Goal: Use online tool/utility: Use online tool/utility

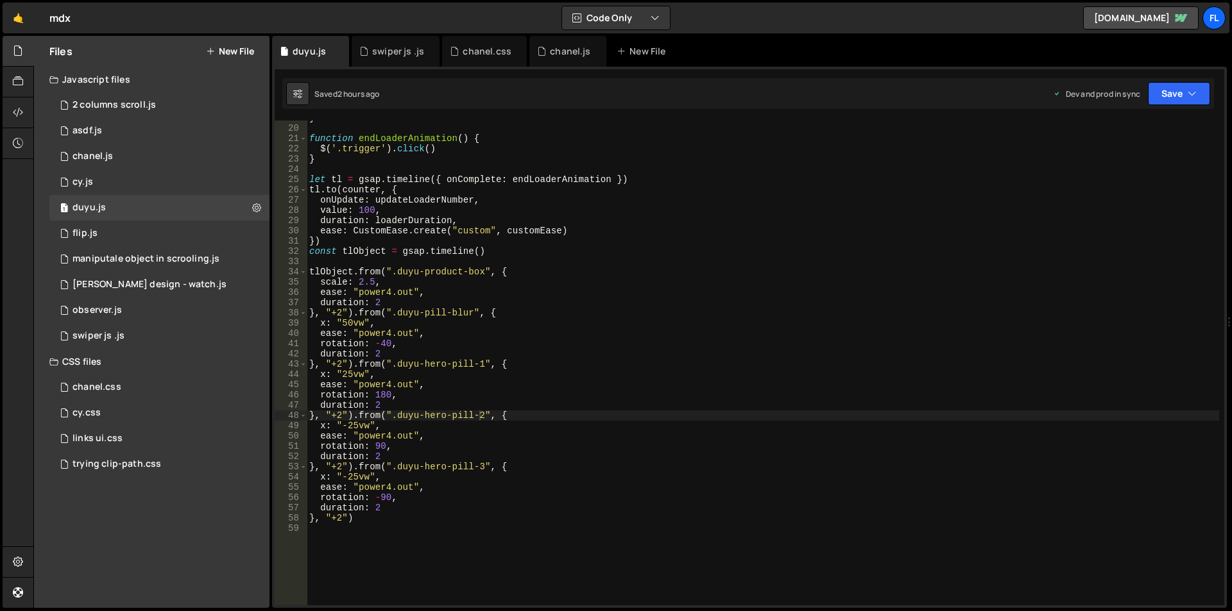
scroll to position [192, 0]
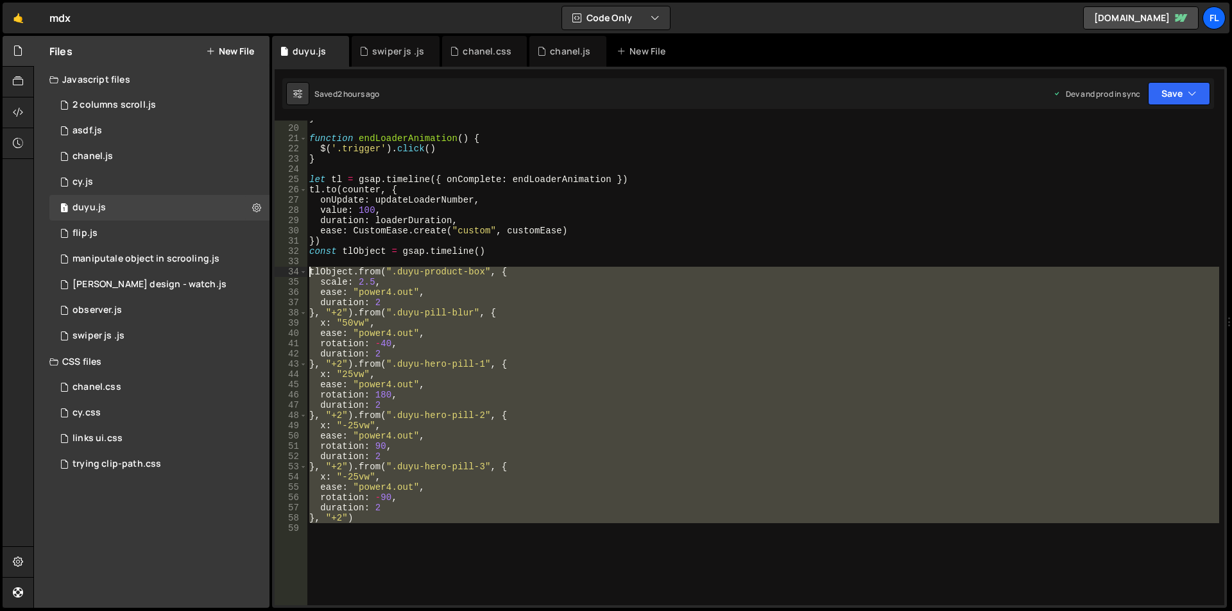
drag, startPoint x: 352, startPoint y: 536, endPoint x: 291, endPoint y: 273, distance: 270.7
click at [291, 273] on div "}, "+2").from(".duyu-hero-pill-2", { 19 20 21 22 23 24 25 26 27 28 29 30 31 32 …" at bounding box center [750, 363] width 950 height 485
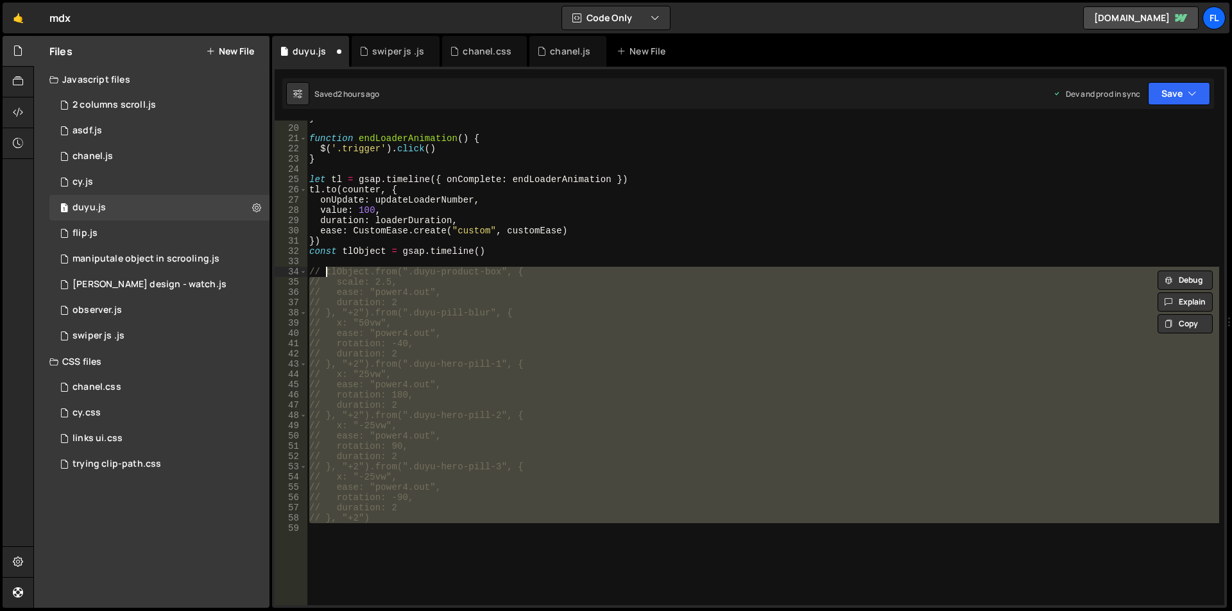
type textarea "// tlObject.from(".duyu-product-box", {"
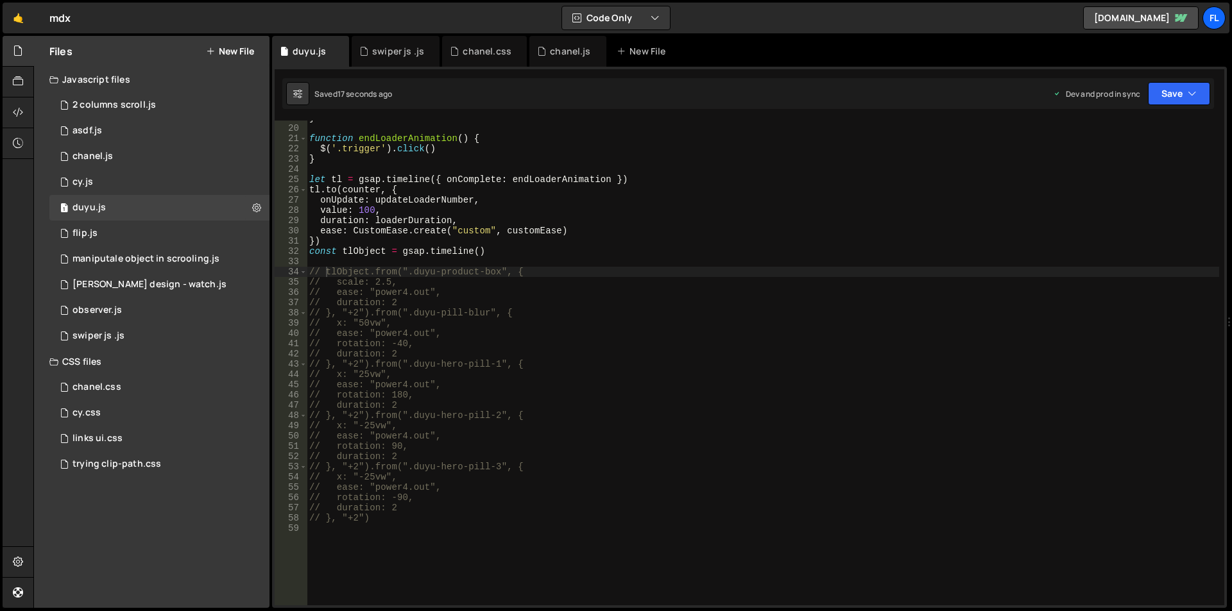
scroll to position [308, 0]
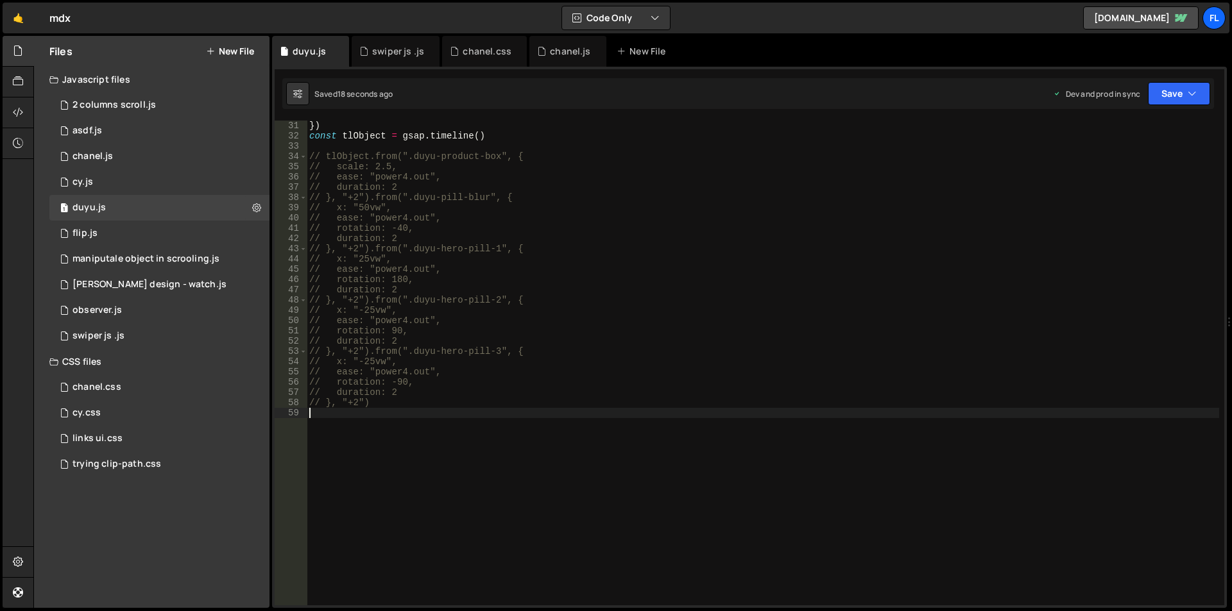
click at [370, 468] on div "}) const tlObject = gsap . timeline ( ) // tlObject.from(".duyu-product-box", {…" at bounding box center [763, 374] width 912 height 506
click at [335, 411] on div "}) const tlObject = gsap . timeline ( ) // tlObject.from(".duyu-product-box", {…" at bounding box center [763, 374] width 912 height 506
paste textarea "duyu-loading-page"
click at [435, 413] on div "}) const tlObject = gsap . timeline ( ) // tlObject.from(".duyu-product-box", {…" at bounding box center [763, 374] width 912 height 506
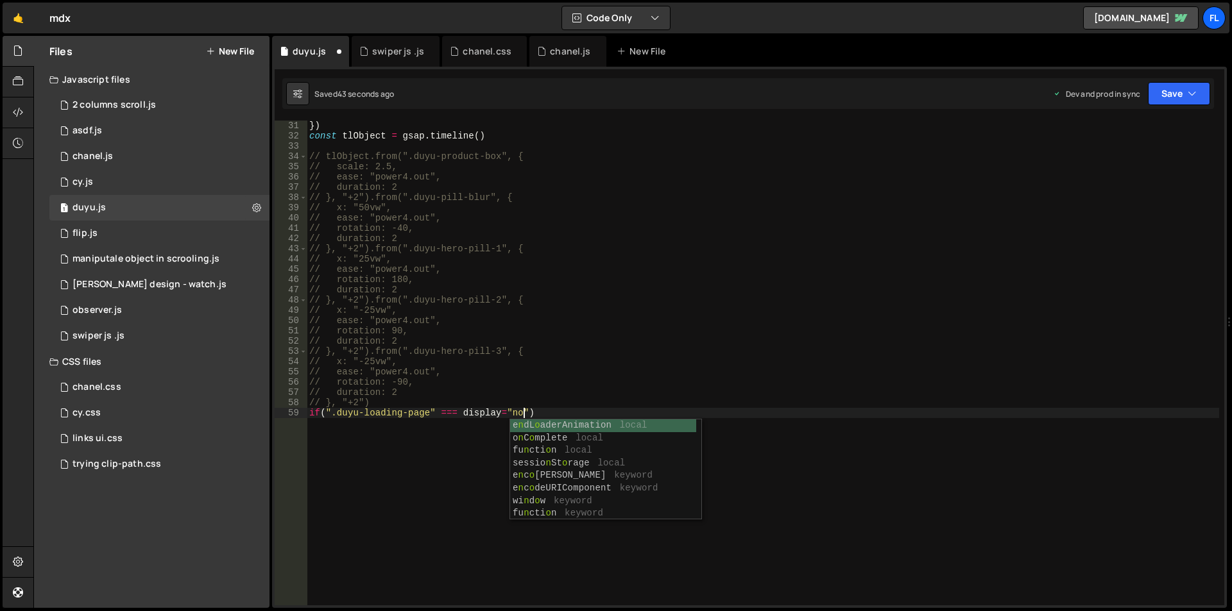
scroll to position [0, 15]
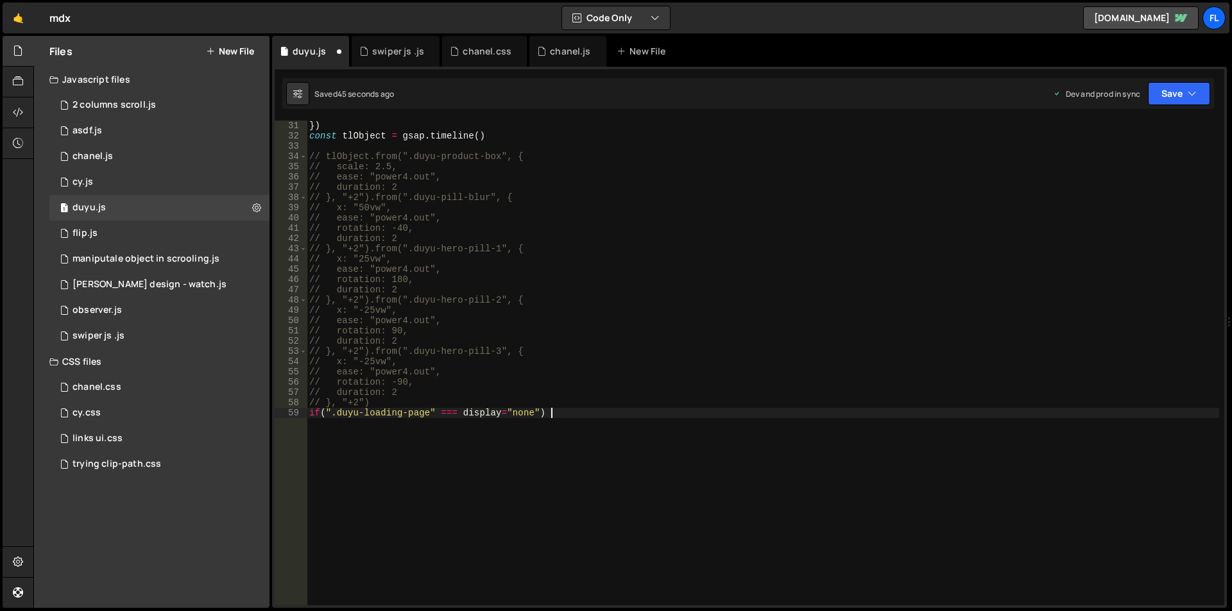
type textarea "if(".duyu-loading-page" === display="none") {"
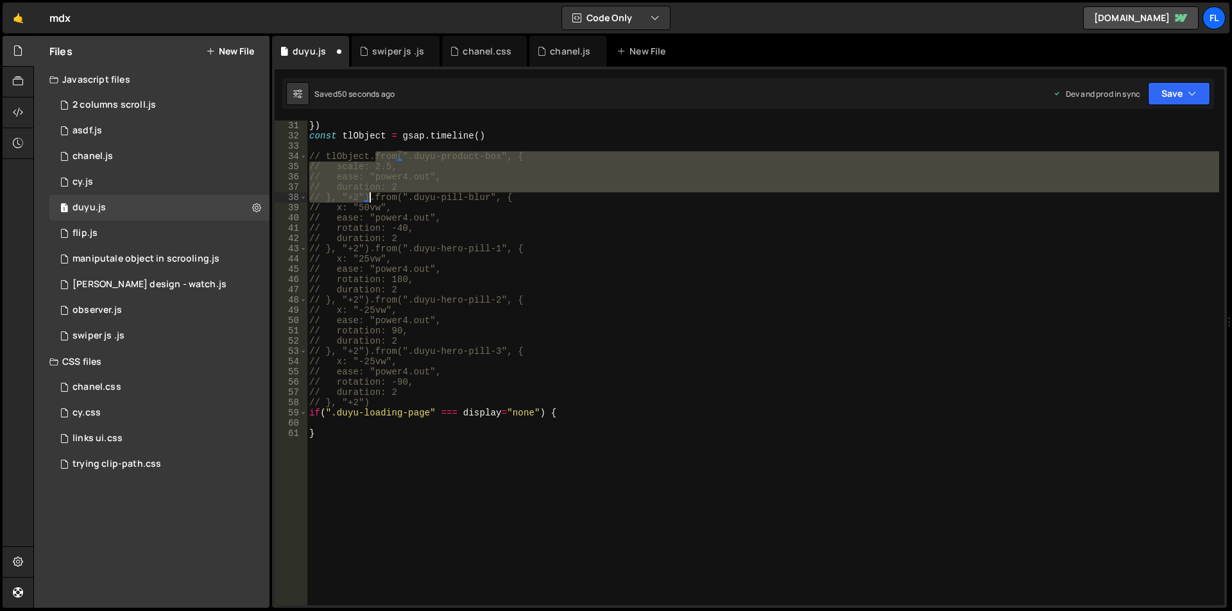
drag, startPoint x: 373, startPoint y: 157, endPoint x: 368, endPoint y: 196, distance: 38.8
click at [368, 196] on div "}) const tlObject = gsap . timeline ( ) // tlObject.from(".duyu-product-box", {…" at bounding box center [763, 374] width 912 height 506
type textarea "// duration: 2 // }, "+2").from(".duyu-pill-blur", {"
click at [355, 423] on div "}) const tlObject = gsap . timeline ( ) // tlObject.from(".duyu-product-box", {…" at bounding box center [763, 374] width 912 height 506
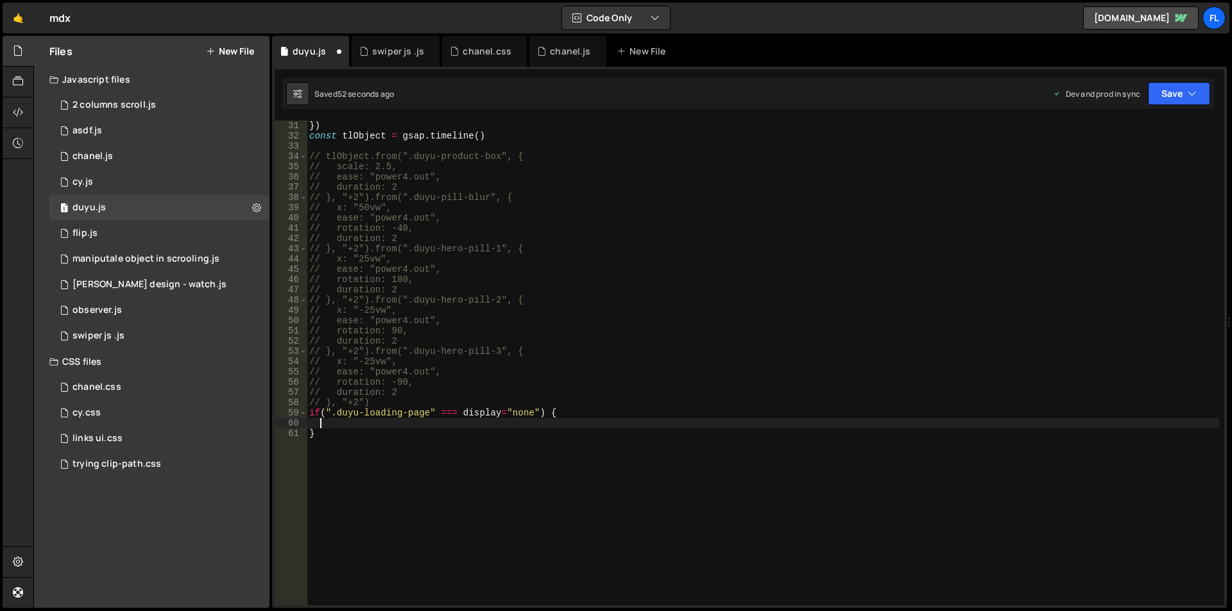
paste textarea "// }, "+2")"
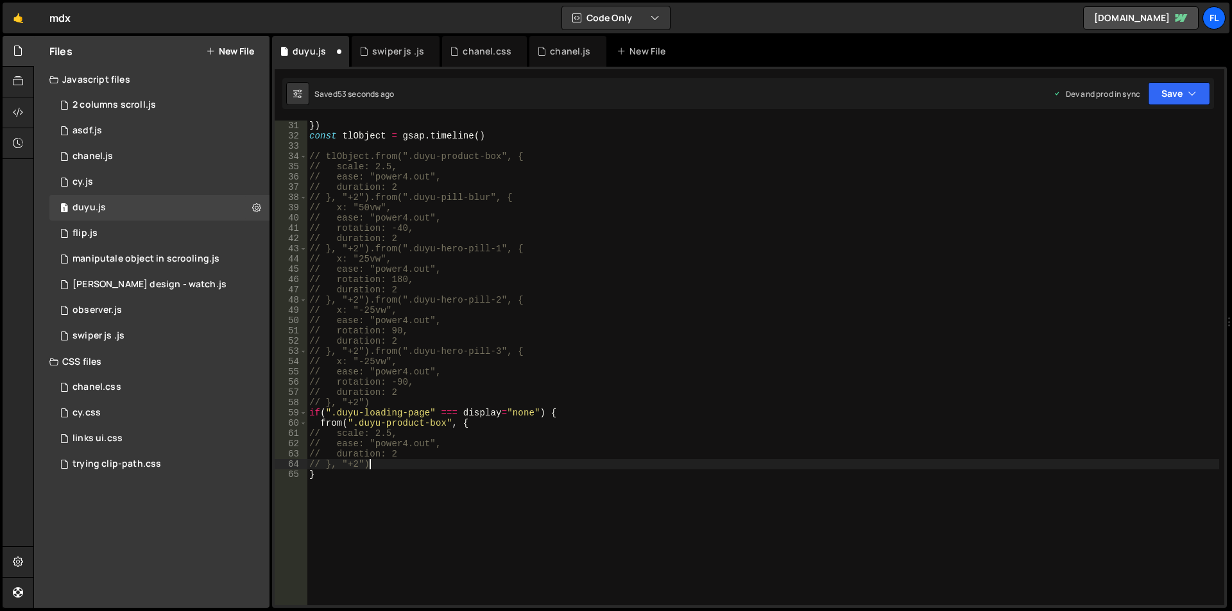
click at [320, 425] on div "}) const tlObject = gsap . timeline ( ) // tlObject.from(".duyu-product-box", {…" at bounding box center [763, 374] width 912 height 506
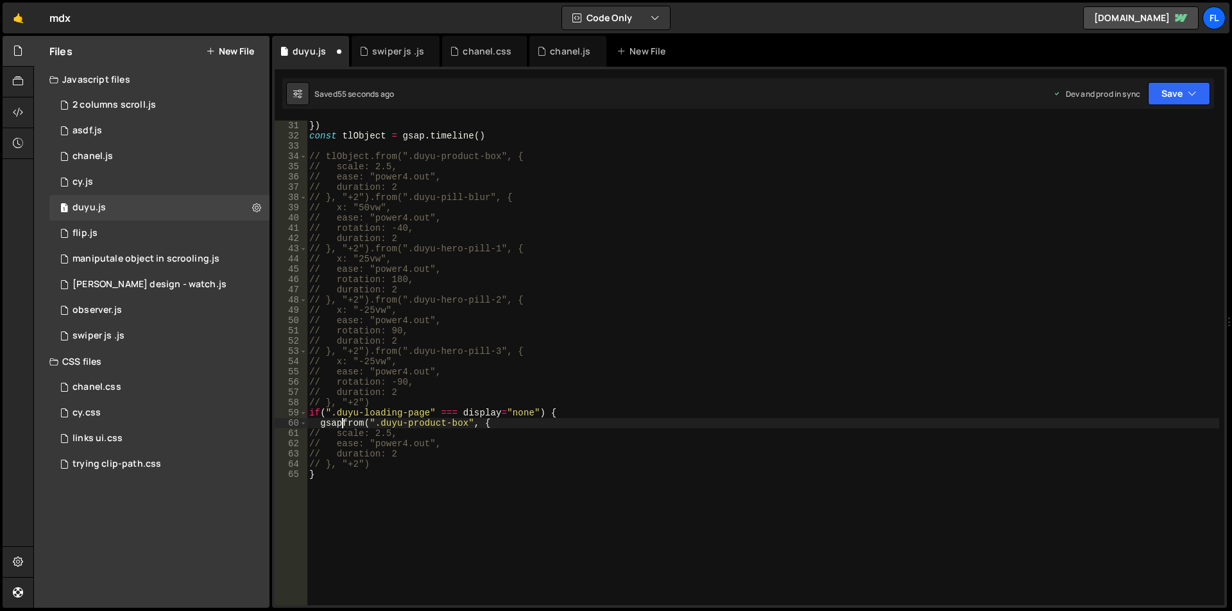
scroll to position [0, 3]
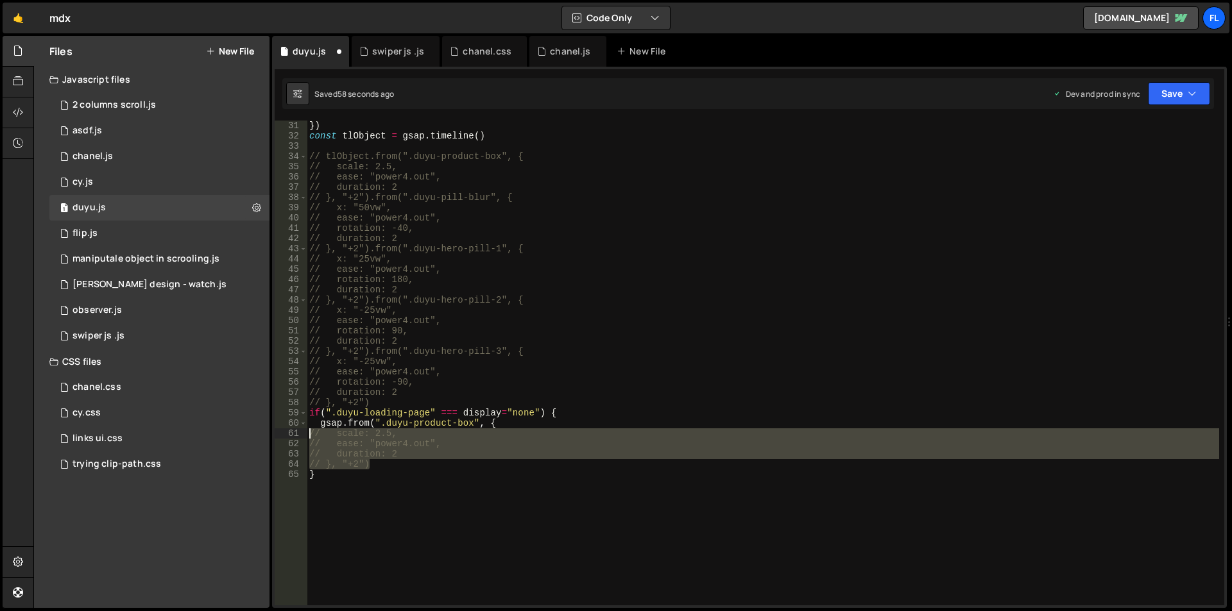
drag, startPoint x: 371, startPoint y: 468, endPoint x: 291, endPoint y: 432, distance: 88.5
click at [291, 433] on div "gsap.from(".duyu-product-box", { 31 32 33 34 35 36 37 38 39 40 41 42 43 44 45 4…" at bounding box center [750, 363] width 950 height 485
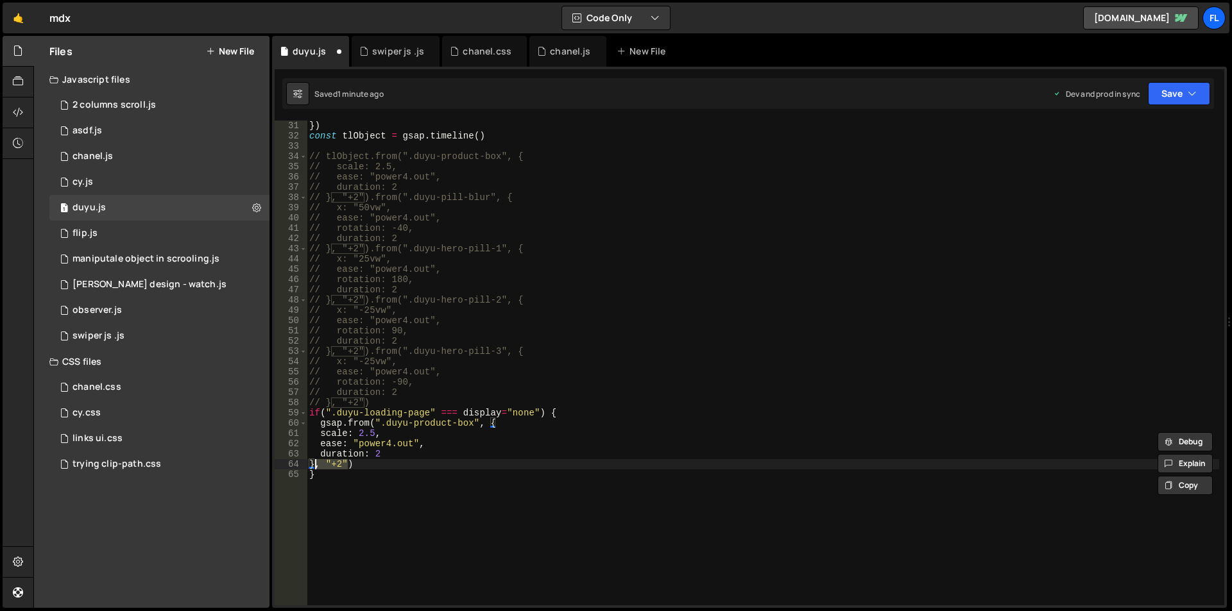
drag, startPoint x: 346, startPoint y: 464, endPoint x: 315, endPoint y: 463, distance: 30.8
click at [315, 463] on div "}) const tlObject = gsap . timeline ( ) // tlObject.from(".duyu-product-box", {…" at bounding box center [763, 374] width 912 height 506
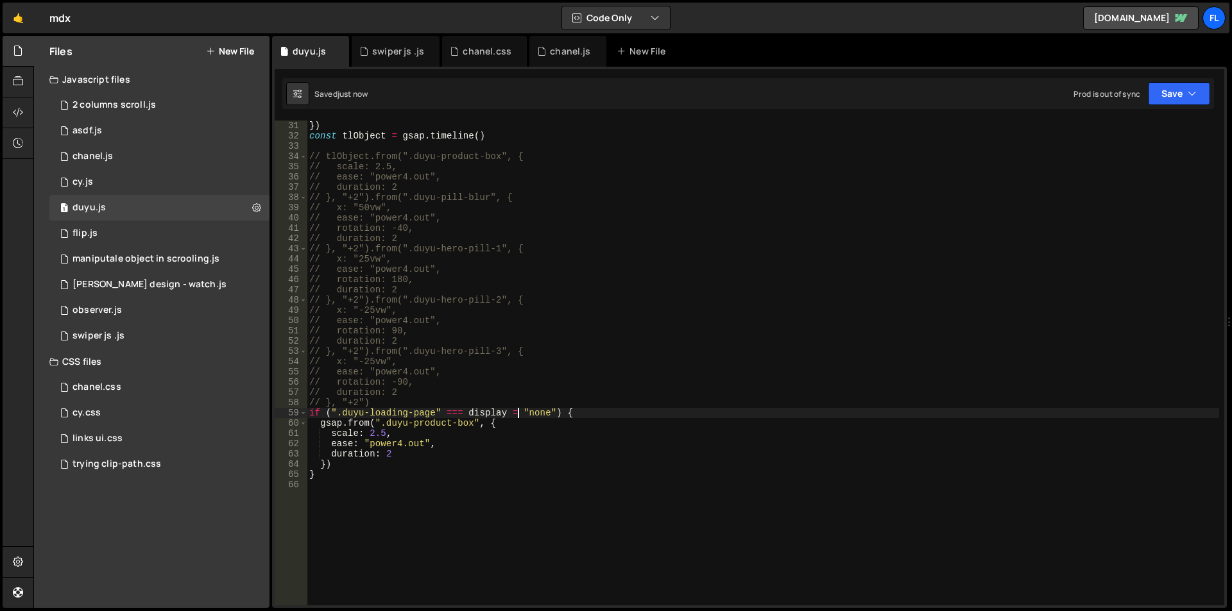
click at [517, 412] on div "}) const tlObject = gsap . timeline ( ) // tlObject.from(".duyu-product-box", {…" at bounding box center [763, 374] width 912 height 506
drag, startPoint x: 528, startPoint y: 413, endPoint x: 506, endPoint y: 414, distance: 21.8
click at [506, 414] on div "}) const tlObject = gsap . timeline ( ) // tlObject.from(".duyu-product-box", {…" at bounding box center [763, 374] width 912 height 506
drag, startPoint x: 923, startPoint y: 1, endPoint x: 827, endPoint y: 219, distance: 238.4
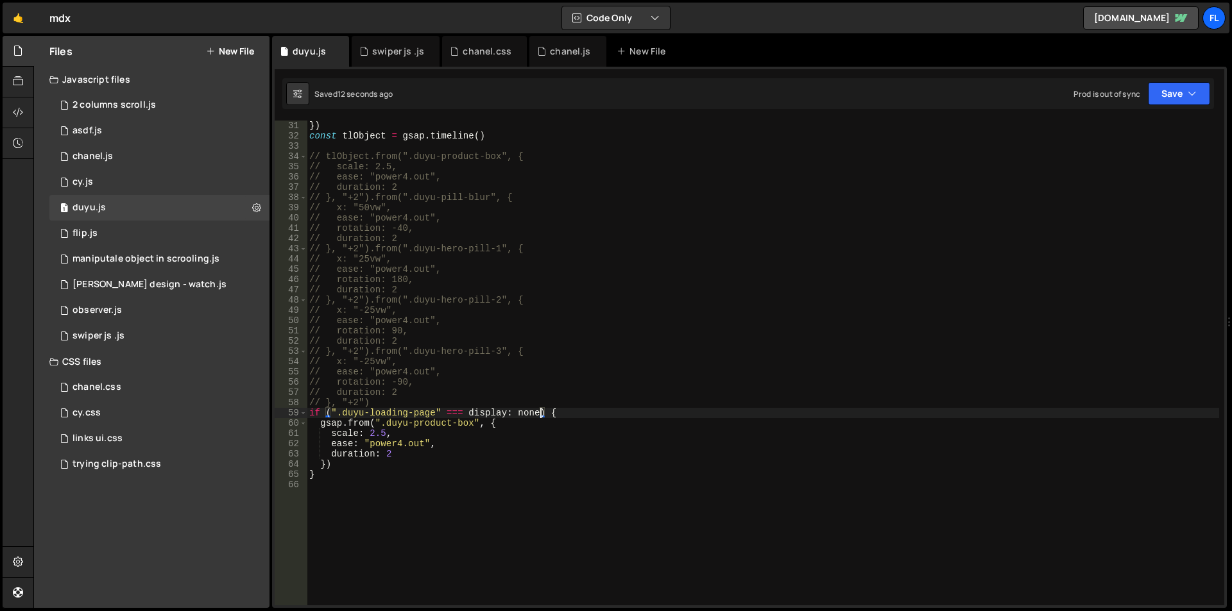
click at [827, 219] on div "}) const tlObject = gsap . timeline ( ) // tlObject.from(".duyu-product-box", {…" at bounding box center [763, 374] width 912 height 506
drag, startPoint x: 540, startPoint y: 413, endPoint x: 471, endPoint y: 411, distance: 68.7
click at [471, 411] on div "}) const tlObject = gsap . timeline ( ) // tlObject.from(".duyu-product-box", {…" at bounding box center [763, 374] width 912 height 506
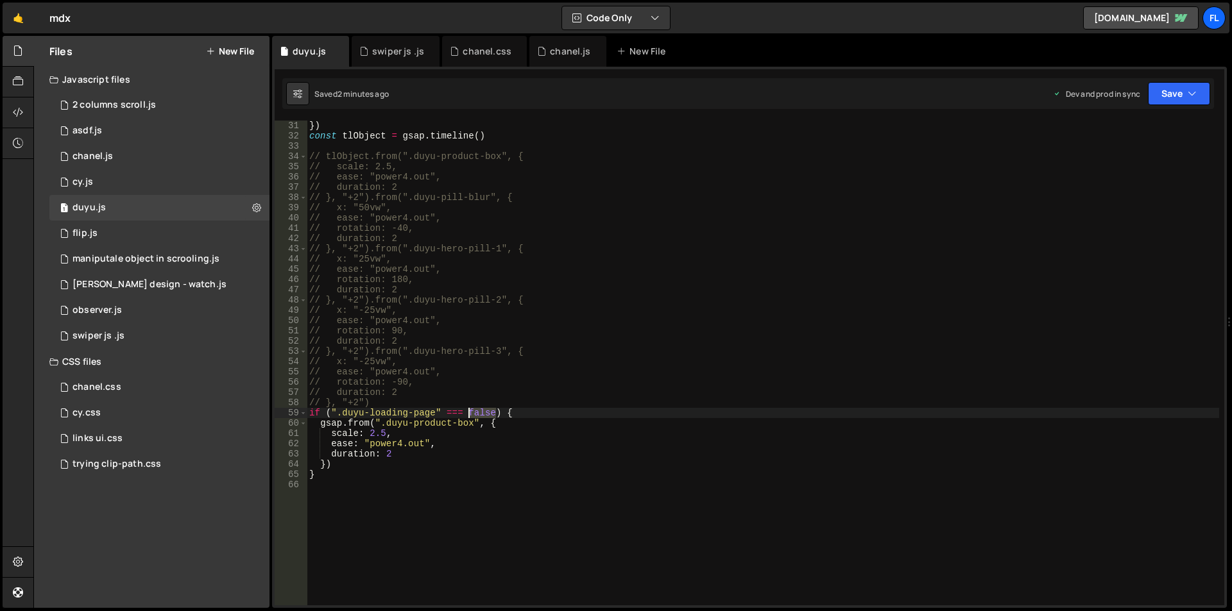
drag, startPoint x: 493, startPoint y: 410, endPoint x: 469, endPoint y: 410, distance: 24.4
click at [469, 410] on div "}) const tlObject = gsap . timeline ( ) // tlObject.from(".duyu-product-box", {…" at bounding box center [763, 374] width 912 height 506
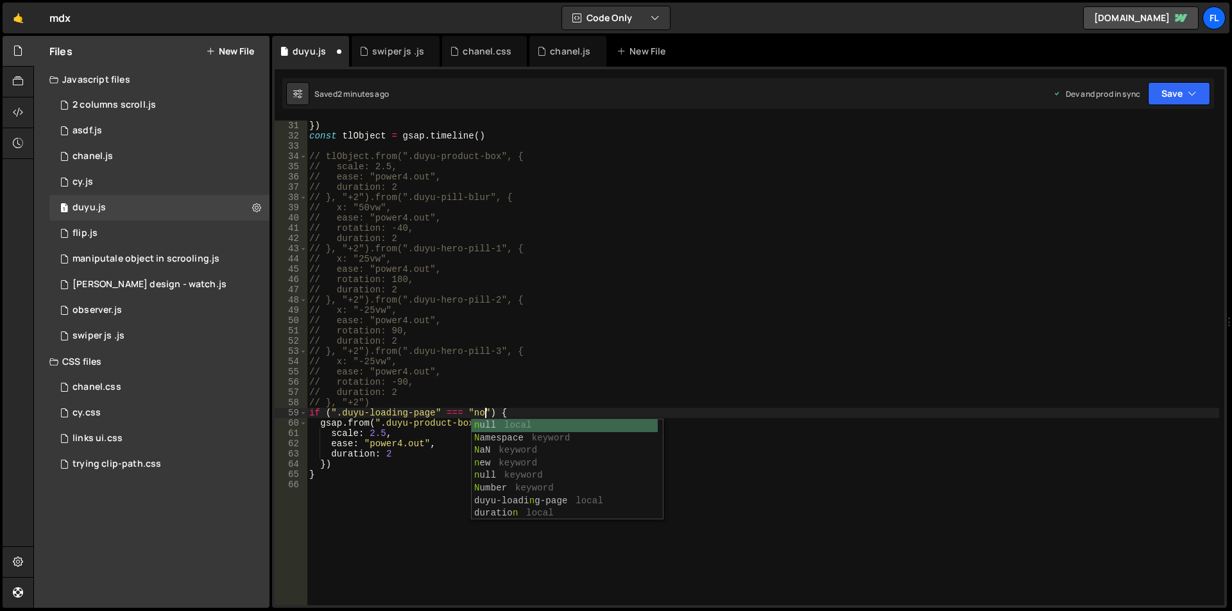
type textarea "if (".duyu-loading-page" === "none) {"
drag, startPoint x: 535, startPoint y: 484, endPoint x: 440, endPoint y: 443, distance: 103.5
click at [534, 484] on div "}) const tlObject = gsap . timeline ( ) // tlObject.from(".duyu-product-box", {…" at bounding box center [763, 374] width 912 height 506
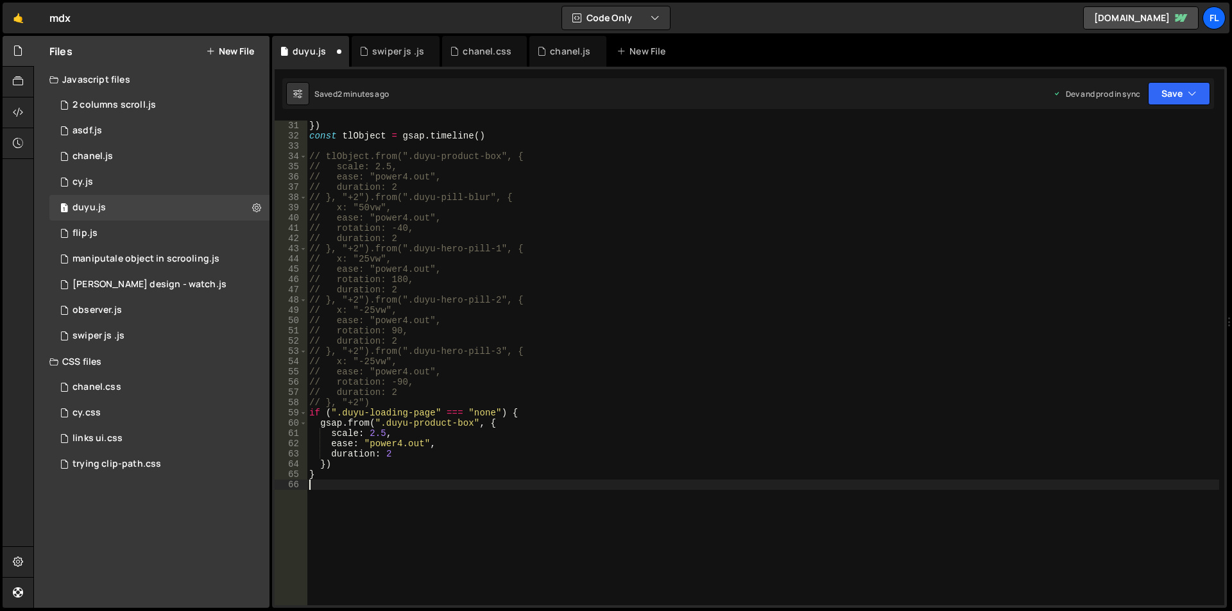
click at [456, 411] on div "}) const tlObject = gsap . timeline ( ) // tlObject.from(".duyu-product-box", {…" at bounding box center [763, 374] width 912 height 506
click at [423, 405] on div "}) const tlObject = gsap . timeline ( ) // tlObject.from(".duyu-product-box", {…" at bounding box center [763, 374] width 912 height 506
type textarea "// }, "+2")"
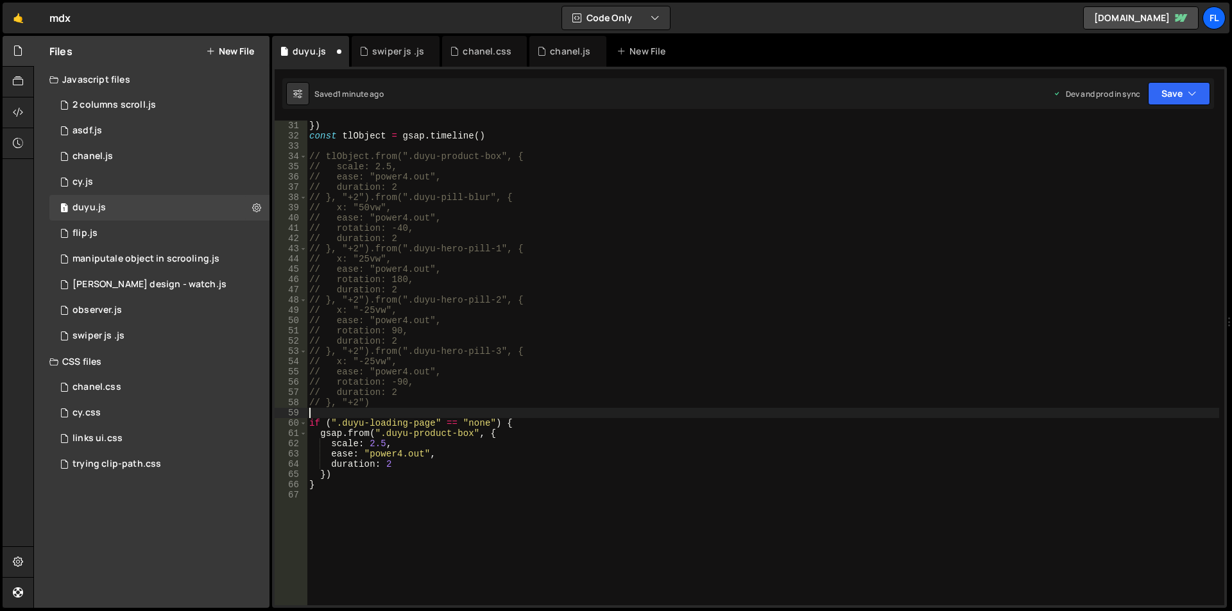
type textarea "a"
type textarea "c"
drag, startPoint x: 435, startPoint y: 424, endPoint x: 338, endPoint y: 418, distance: 97.1
click at [338, 418] on div "}) const tlObject = gsap . timeline ( ) // tlObject.from(".duyu-product-box", {…" at bounding box center [763, 374] width 912 height 506
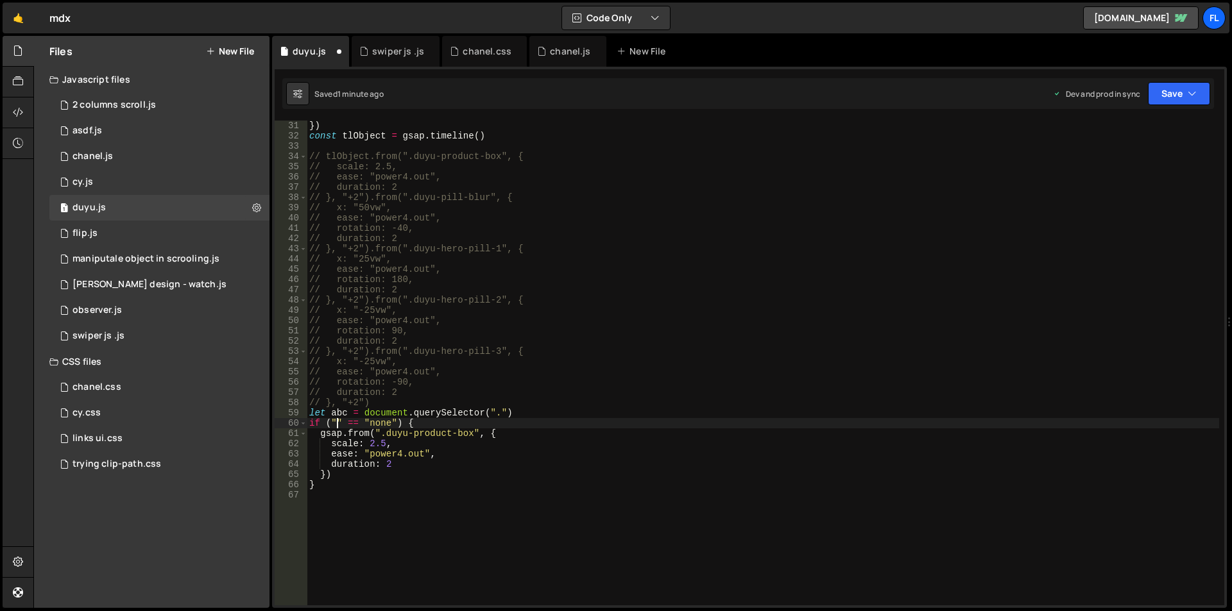
scroll to position [0, 6]
click at [502, 411] on div "}) const tlObject = gsap . timeline ( ) // tlObject.from(".duyu-product-box", {…" at bounding box center [763, 374] width 912 height 506
paste textarea ".duyu-loading-page"
click at [500, 413] on div "}) const tlObject = gsap . timeline ( ) // tlObject.from(".duyu-product-box", {…" at bounding box center [763, 374] width 912 height 506
click at [346, 421] on div "}) const tlObject = gsap . timeline ( ) // tlObject.from(".duyu-product-box", {…" at bounding box center [763, 374] width 912 height 506
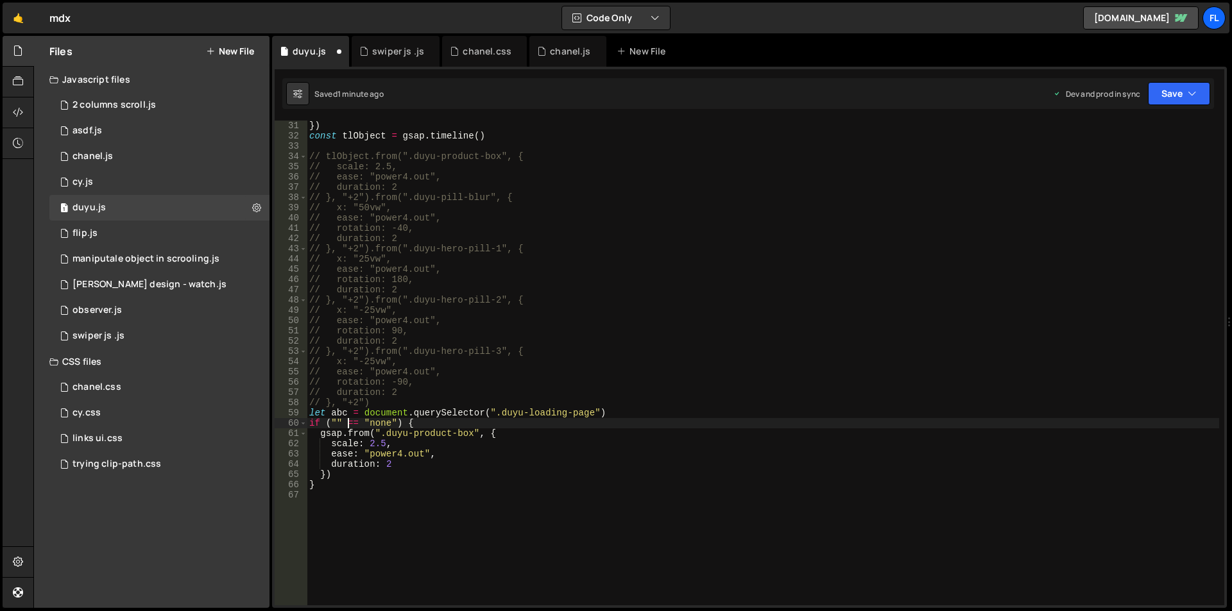
click at [341, 423] on div "}) const tlObject = gsap . timeline ( ) // tlObject.from(".duyu-product-box", {…" at bounding box center [763, 374] width 912 height 506
paste textarea ".style.display"
drag, startPoint x: 349, startPoint y: 413, endPoint x: 332, endPoint y: 413, distance: 17.3
click at [332, 413] on div "}) const tlObject = gsap . timeline ( ) // tlObject.from(".duyu-product-box", {…" at bounding box center [763, 374] width 912 height 506
drag, startPoint x: 343, startPoint y: 421, endPoint x: 334, endPoint y: 420, distance: 9.0
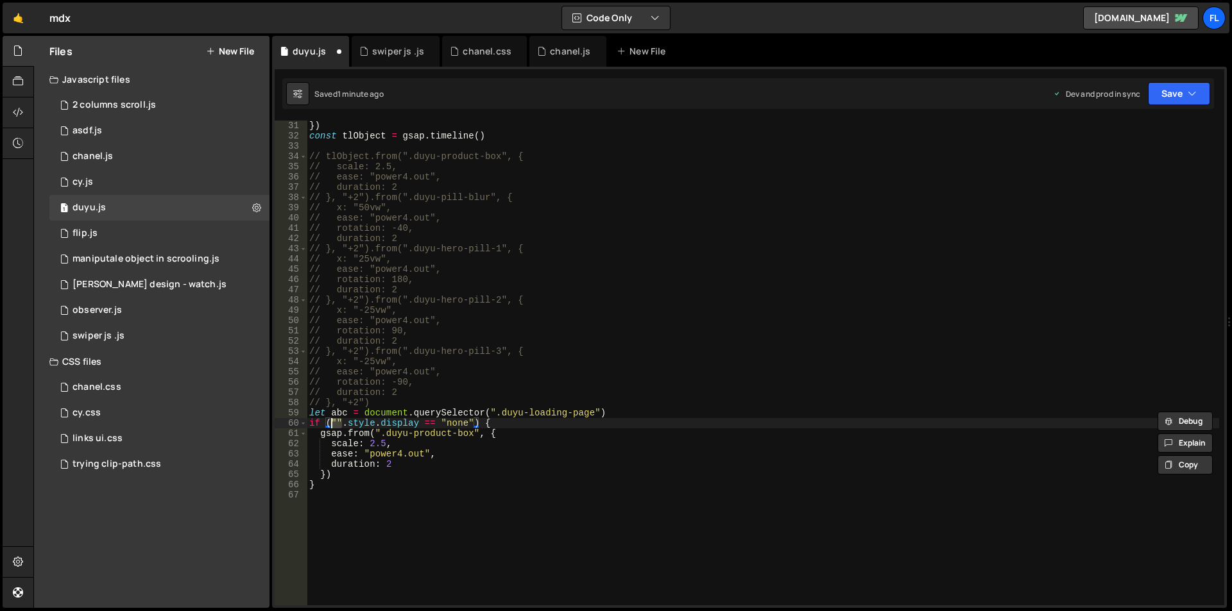
click at [334, 420] on div "}) const tlObject = gsap . timeline ( ) // tlObject.from(".duyu-product-box", {…" at bounding box center [763, 374] width 912 height 506
paste textarea "abc"
click at [404, 467] on div "}) const tlObject = gsap . timeline ( ) // tlObject.from(".duyu-product-box", {…" at bounding box center [763, 374] width 912 height 506
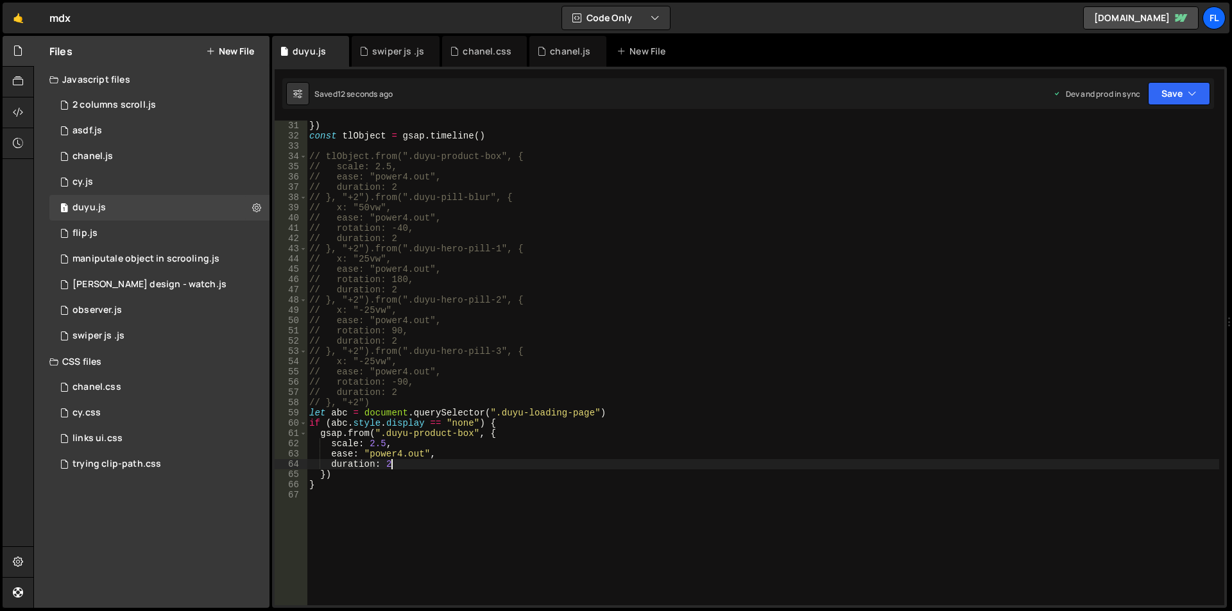
scroll to position [0, 5]
click at [358, 474] on div "}) const tlObject = gsap . timeline ( ) // tlObject.from(".duyu-product-box", {…" at bounding box center [763, 374] width 912 height 506
click at [513, 422] on div "}) const tlObject = gsap . timeline ( ) // tlObject.from(".duyu-product-box", {…" at bounding box center [763, 374] width 912 height 506
type textarea "if (abc.style.display == "none") {"
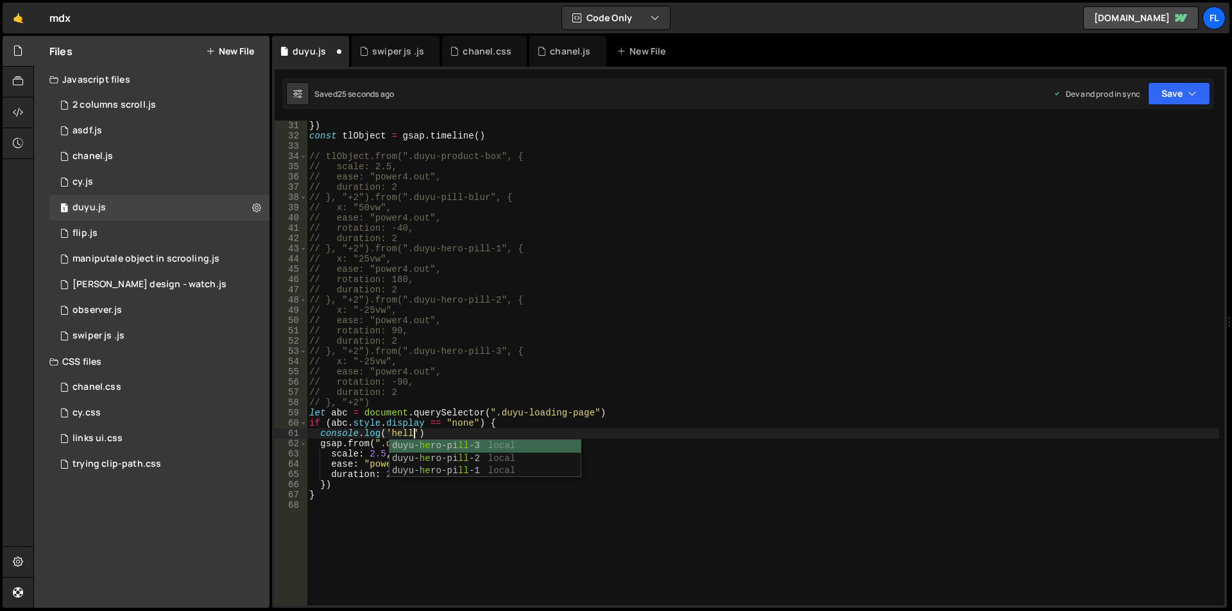
scroll to position [0, 7]
click at [533, 499] on div "}) const tlObject = gsap . timeline ( ) // tlObject.from(".duyu-product-box", {…" at bounding box center [763, 374] width 912 height 506
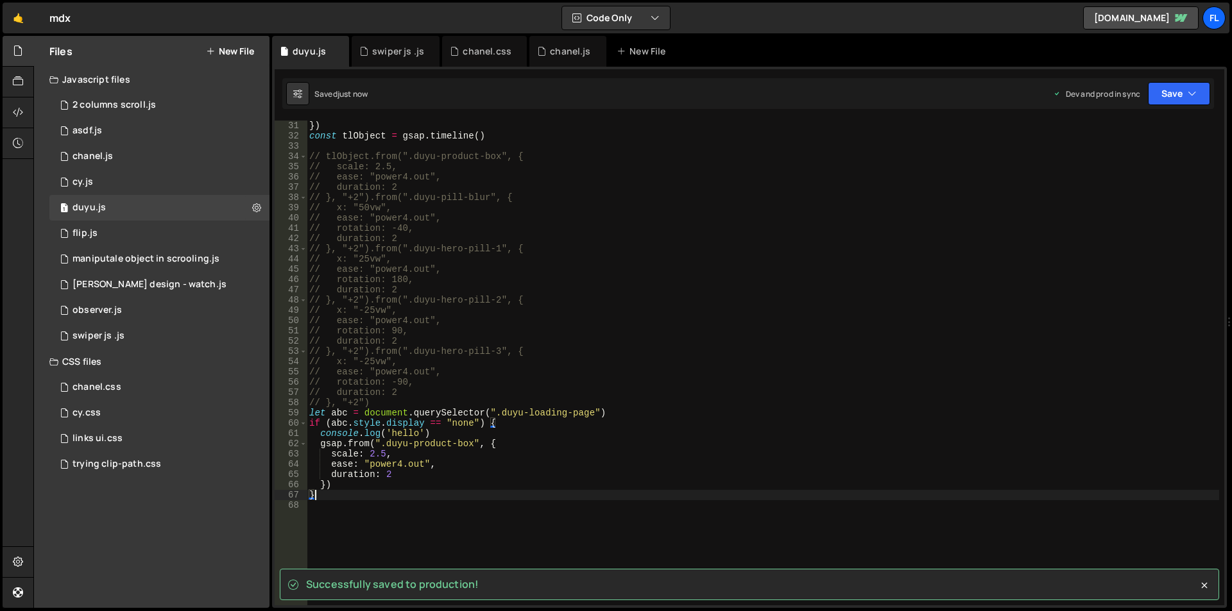
type textarea "}"
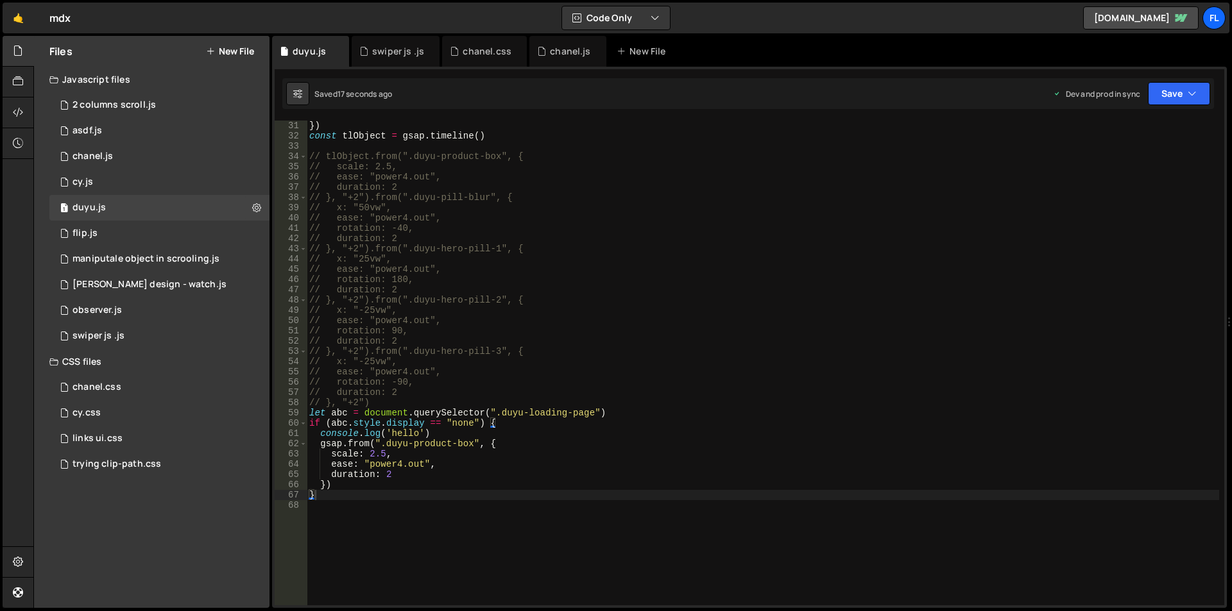
click at [382, 529] on div "}) const tlObject = gsap . timeline ( ) // tlObject.from(".duyu-product-box", {…" at bounding box center [763, 374] width 912 height 506
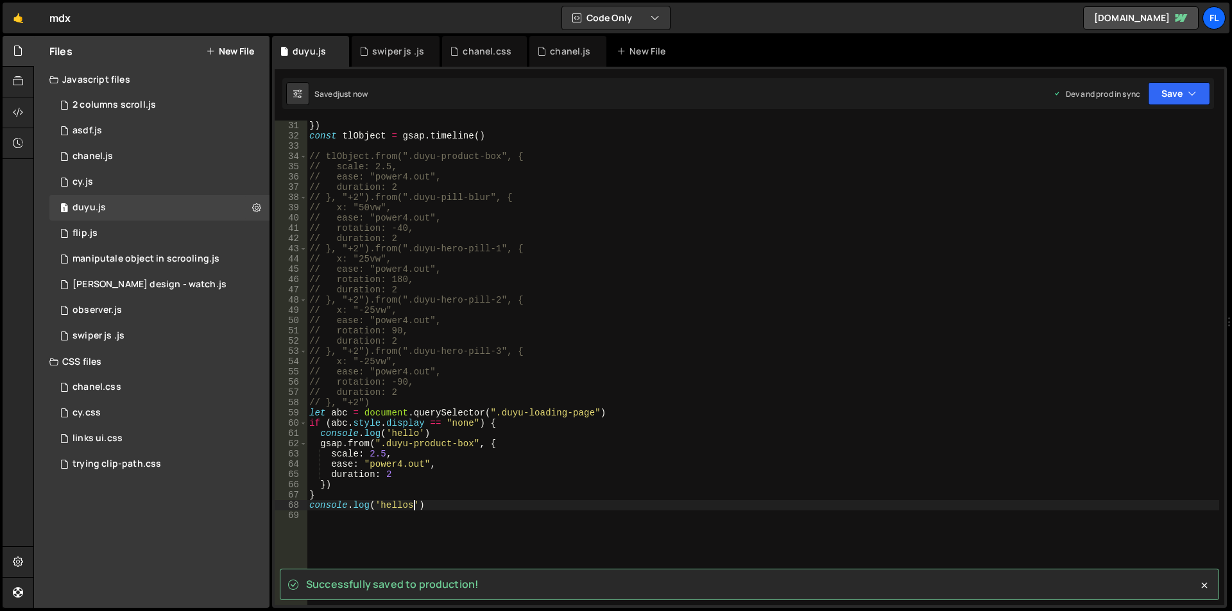
type textarea "console.log('hellos')"
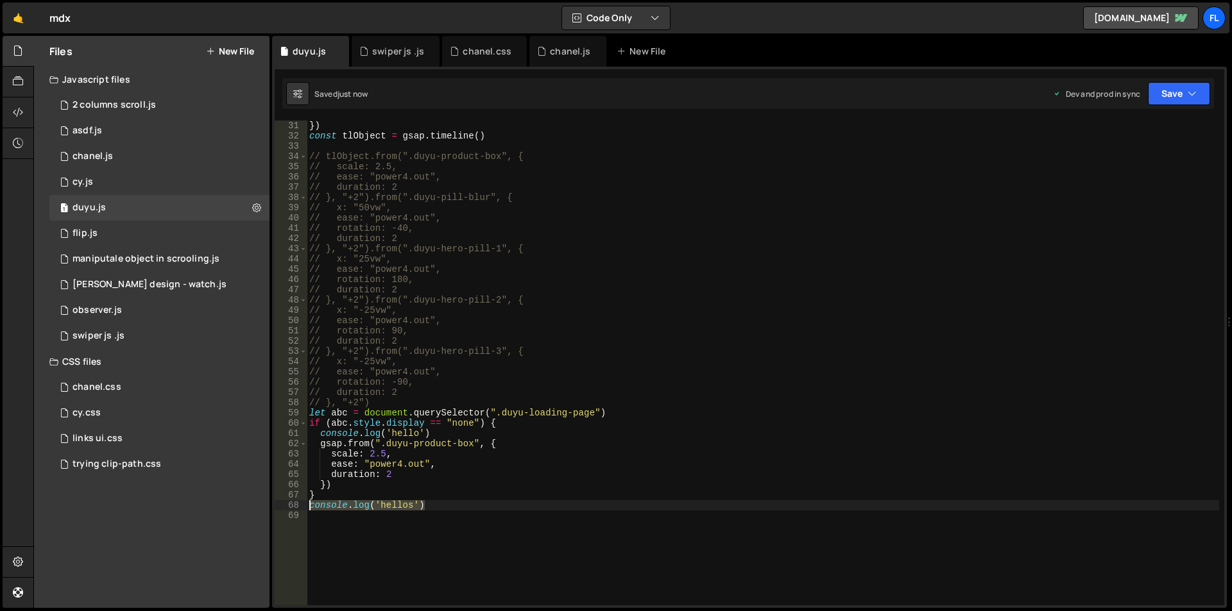
drag, startPoint x: 433, startPoint y: 507, endPoint x: 298, endPoint y: 503, distance: 135.4
click at [298, 503] on div "console.log('hellos') 31 32 33 34 35 36 37 38 39 40 41 42 43 44 45 46 47 48 49 …" at bounding box center [750, 363] width 950 height 485
type textarea "}"
